Goal: Find specific page/section: Find specific page/section

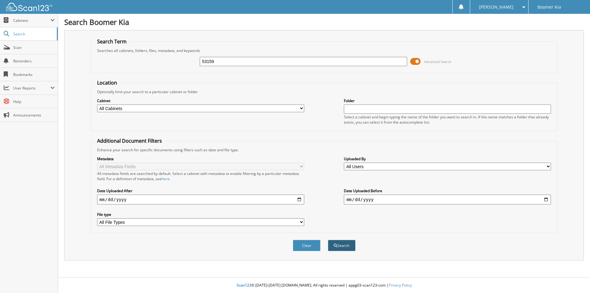
type input "53159"
click at [346, 244] on button "Search" at bounding box center [342, 245] width 28 height 11
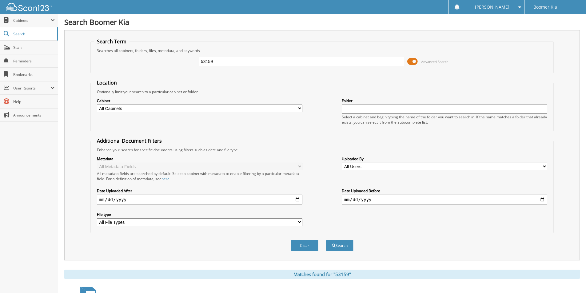
click at [413, 61] on span at bounding box center [412, 61] width 10 height 9
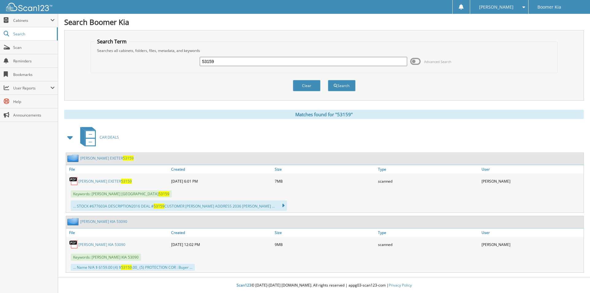
click at [87, 180] on link "JETT EXETER 53159" at bounding box center [104, 181] width 53 height 5
click at [311, 84] on button "Clear" at bounding box center [307, 85] width 28 height 11
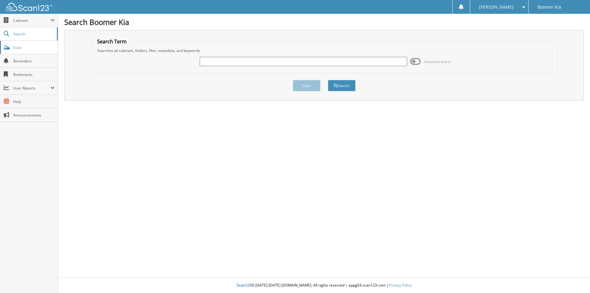
click at [36, 47] on span "Scan" at bounding box center [34, 47] width 42 height 5
